Goal: Navigation & Orientation: Find specific page/section

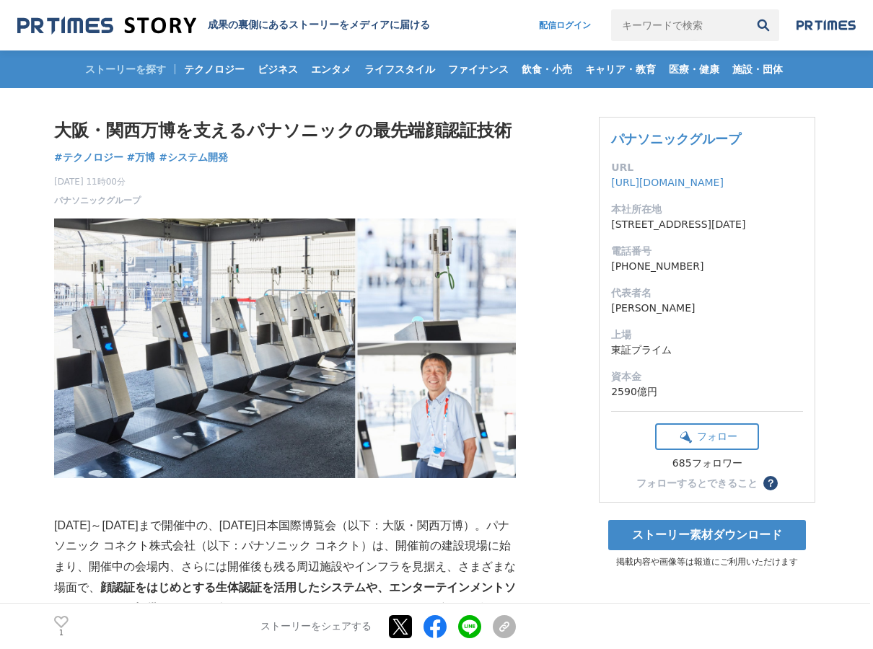
click at [294, 31] on h2 "成果の裏側にあるストーリーをメディアに届ける" at bounding box center [319, 25] width 222 height 13
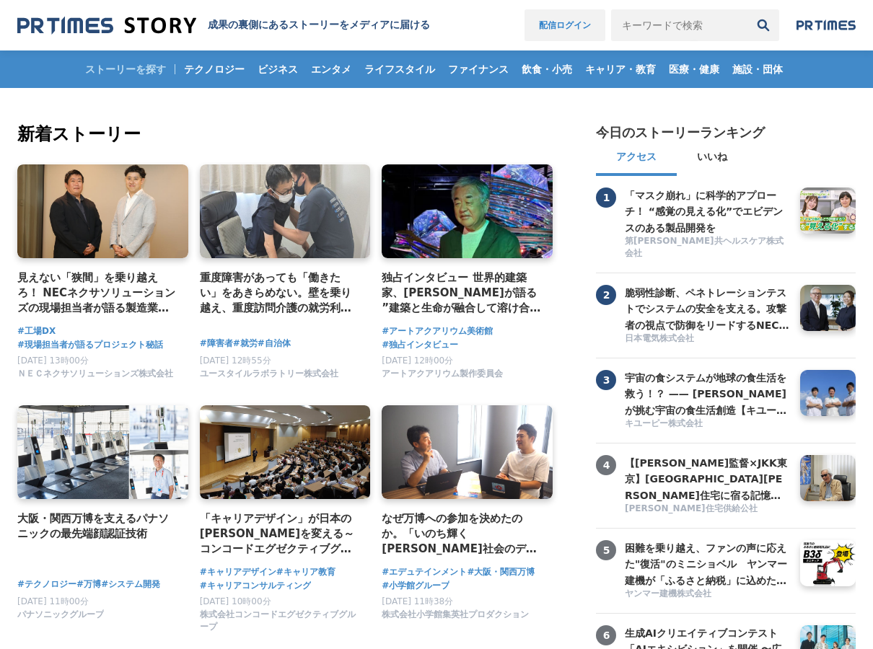
click at [540, 19] on link "配信ログイン" at bounding box center [564, 25] width 81 height 32
